Goal: Task Accomplishment & Management: Manage account settings

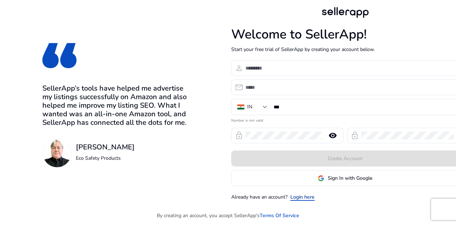
click at [303, 194] on link "Login here" at bounding box center [303, 196] width 24 height 7
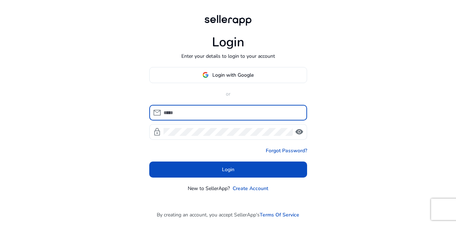
click at [207, 114] on input at bounding box center [233, 113] width 138 height 8
type input "*"
click at [242, 77] on span "Login with Google" at bounding box center [232, 74] width 41 height 7
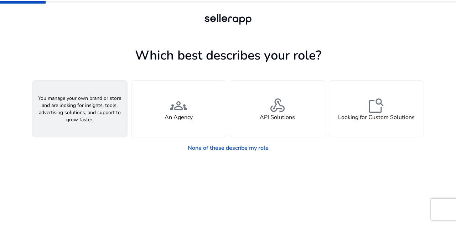
click at [101, 117] on div "person A Seller" at bounding box center [79, 109] width 95 height 56
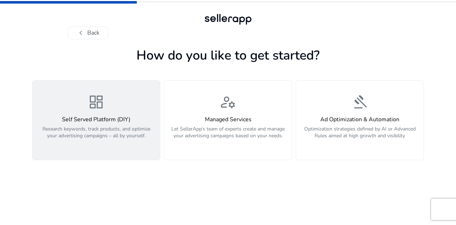
click at [123, 97] on div "dashboard Self Served Platform (DIY) Research keywords, track products, and opt…" at bounding box center [96, 119] width 119 height 53
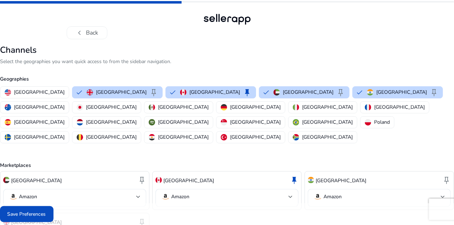
scroll to position [38, 0]
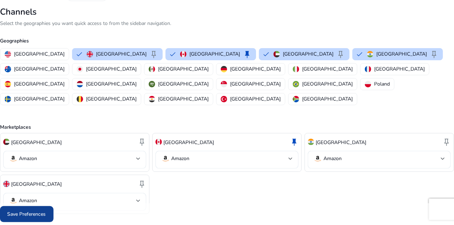
click at [46, 213] on span "Save Preferences" at bounding box center [26, 213] width 38 height 7
